Goal: Navigation & Orientation: Find specific page/section

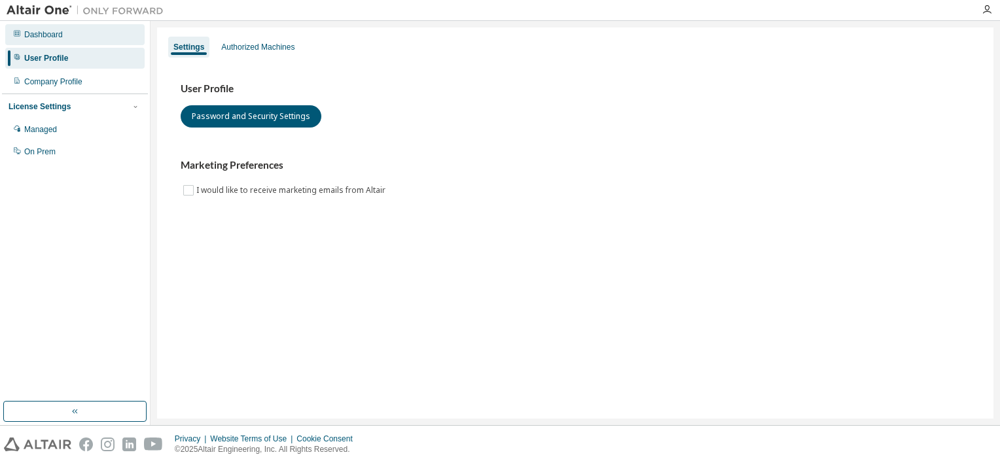
click at [81, 36] on div "Dashboard" at bounding box center [74, 34] width 139 height 21
